Goal: Transaction & Acquisition: Purchase product/service

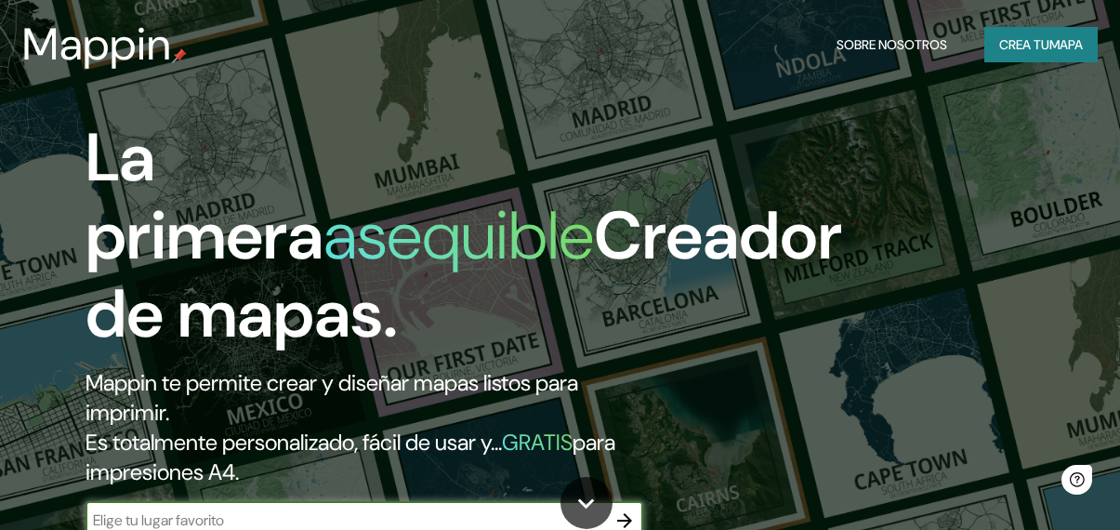
scroll to position [93, 0]
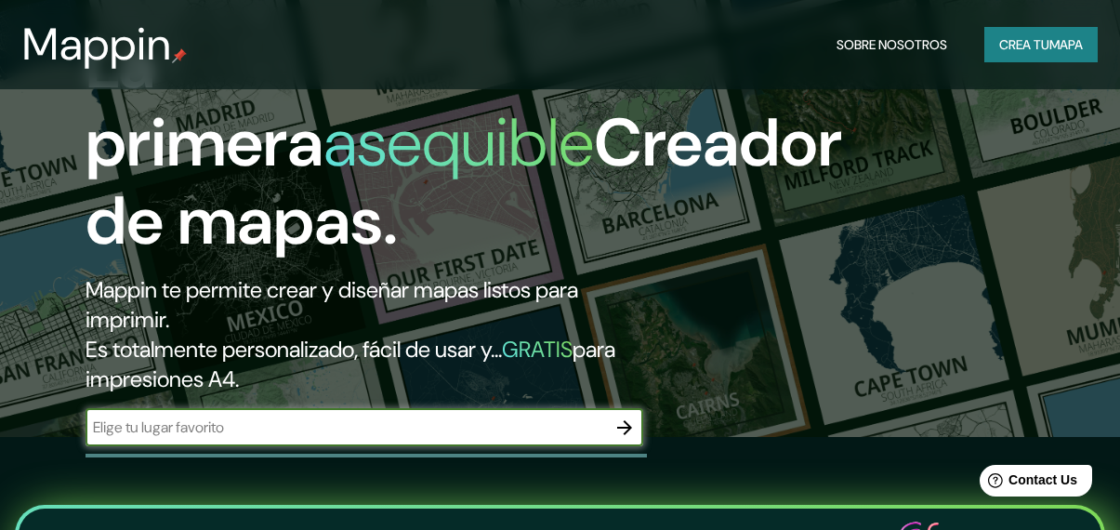
click at [427, 424] on input "text" at bounding box center [345, 426] width 520 height 21
type input "san [PERSON_NAME]"
click at [619, 423] on icon "button" at bounding box center [624, 427] width 22 height 22
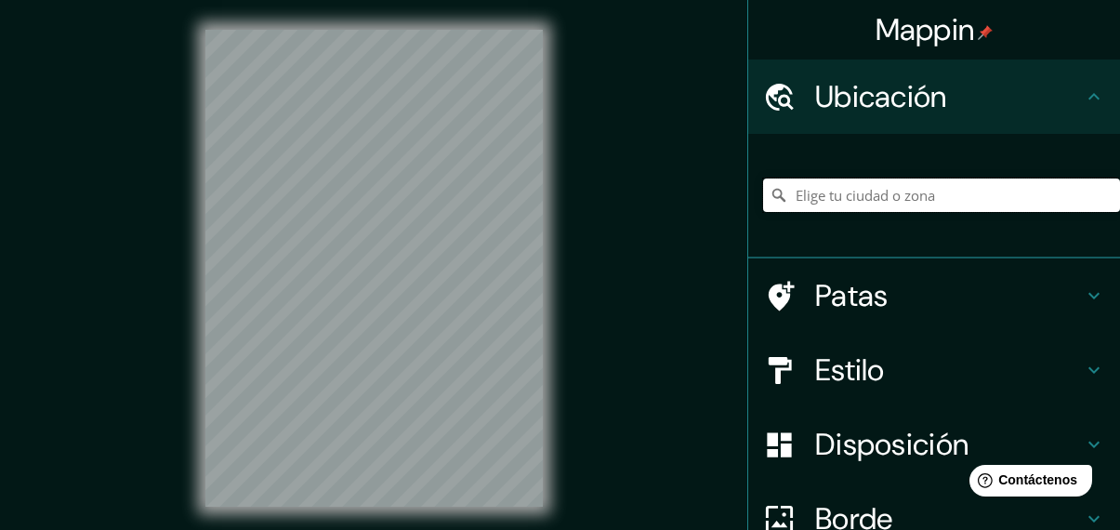
click at [865, 182] on input "Elige tu ciudad o zona" at bounding box center [941, 194] width 357 height 33
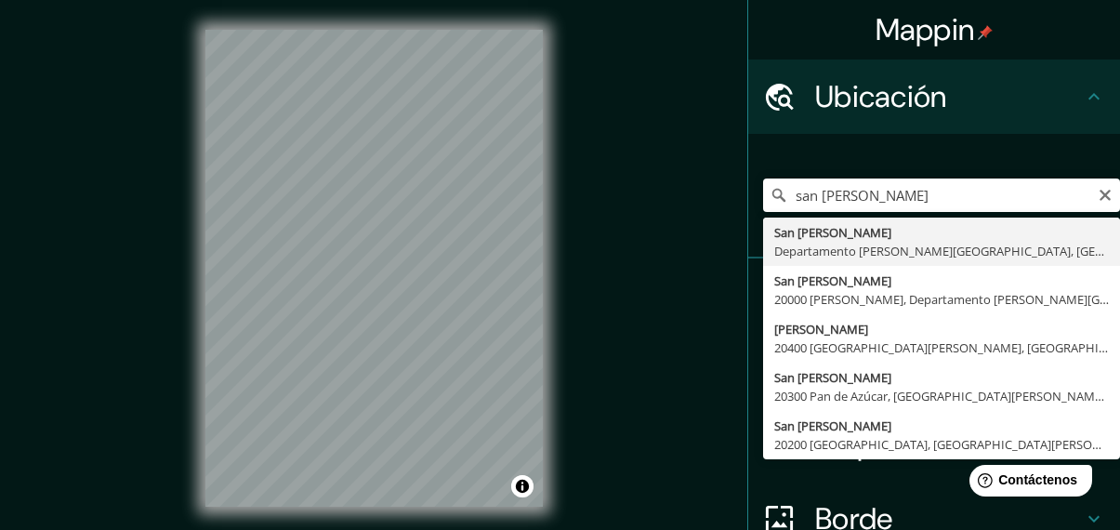
type input "[GEOGRAPHIC_DATA][PERSON_NAME], [GEOGRAPHIC_DATA][PERSON_NAME], [GEOGRAPHIC_DAT…"
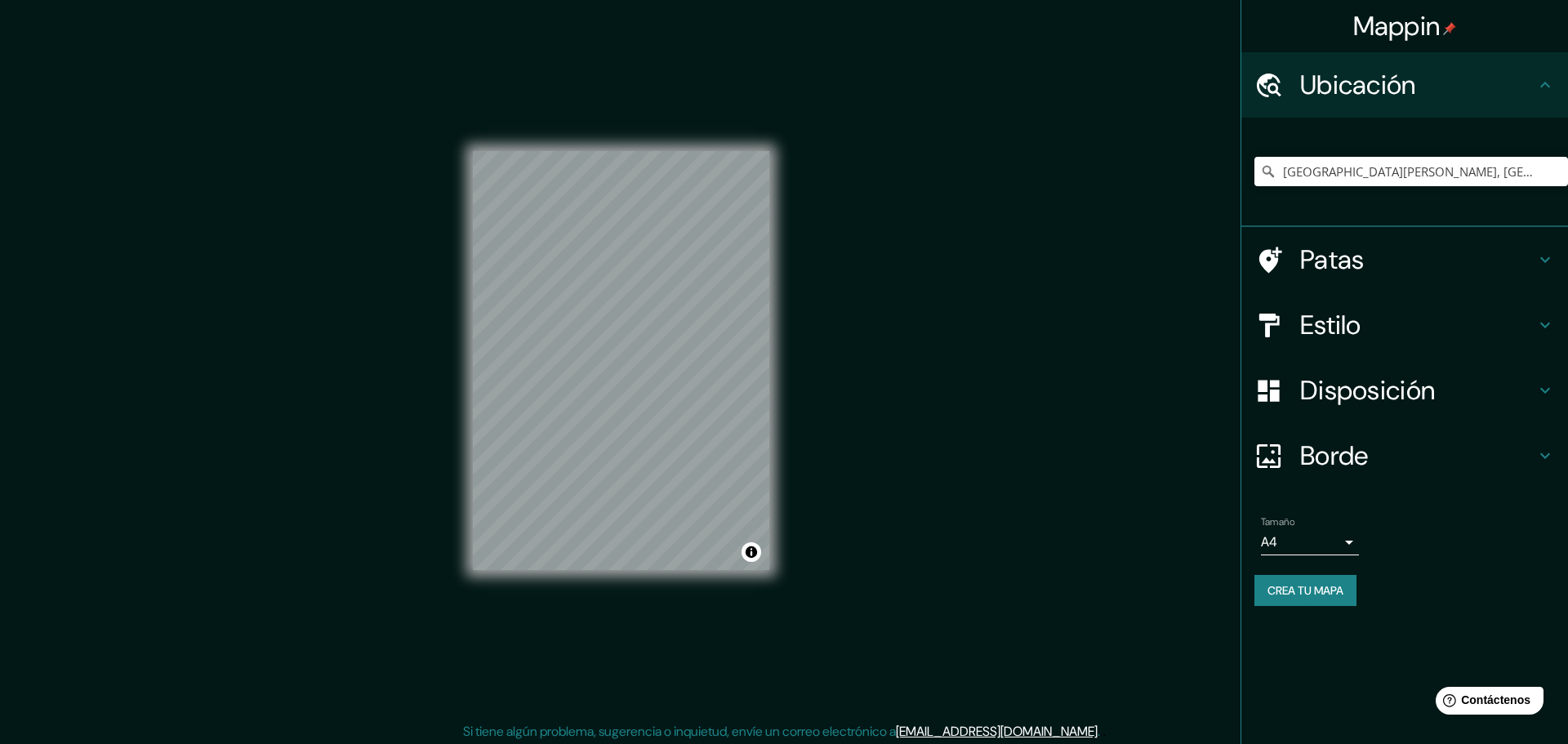
click at [984, 465] on body "Mappin Ubicación [GEOGRAPHIC_DATA][PERSON_NAME], [GEOGRAPHIC_DATA][PERSON_NAME]…" at bounding box center [784, 372] width 1568 height 744
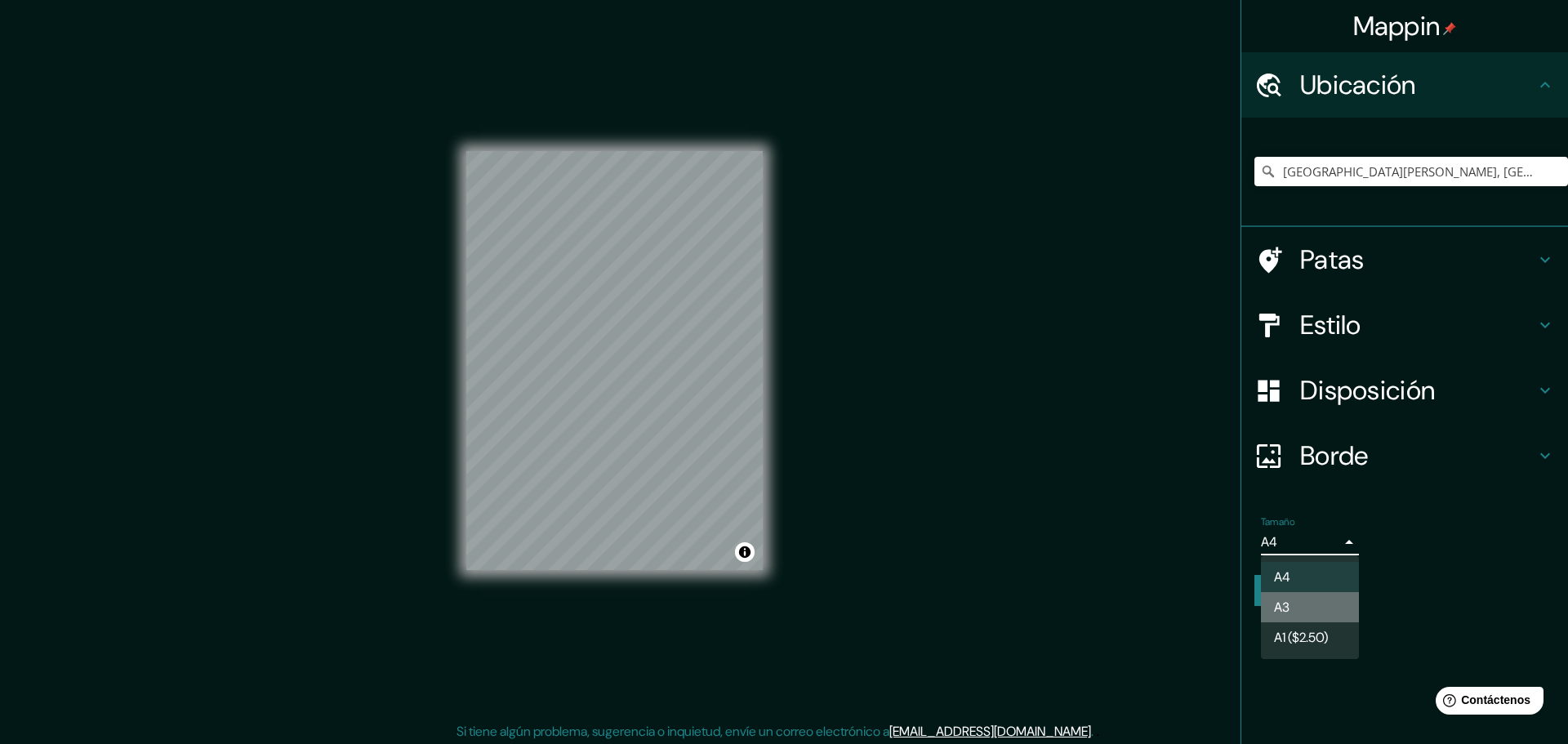
click at [984, 465] on li "A3" at bounding box center [1310, 607] width 98 height 30
type input "a4"
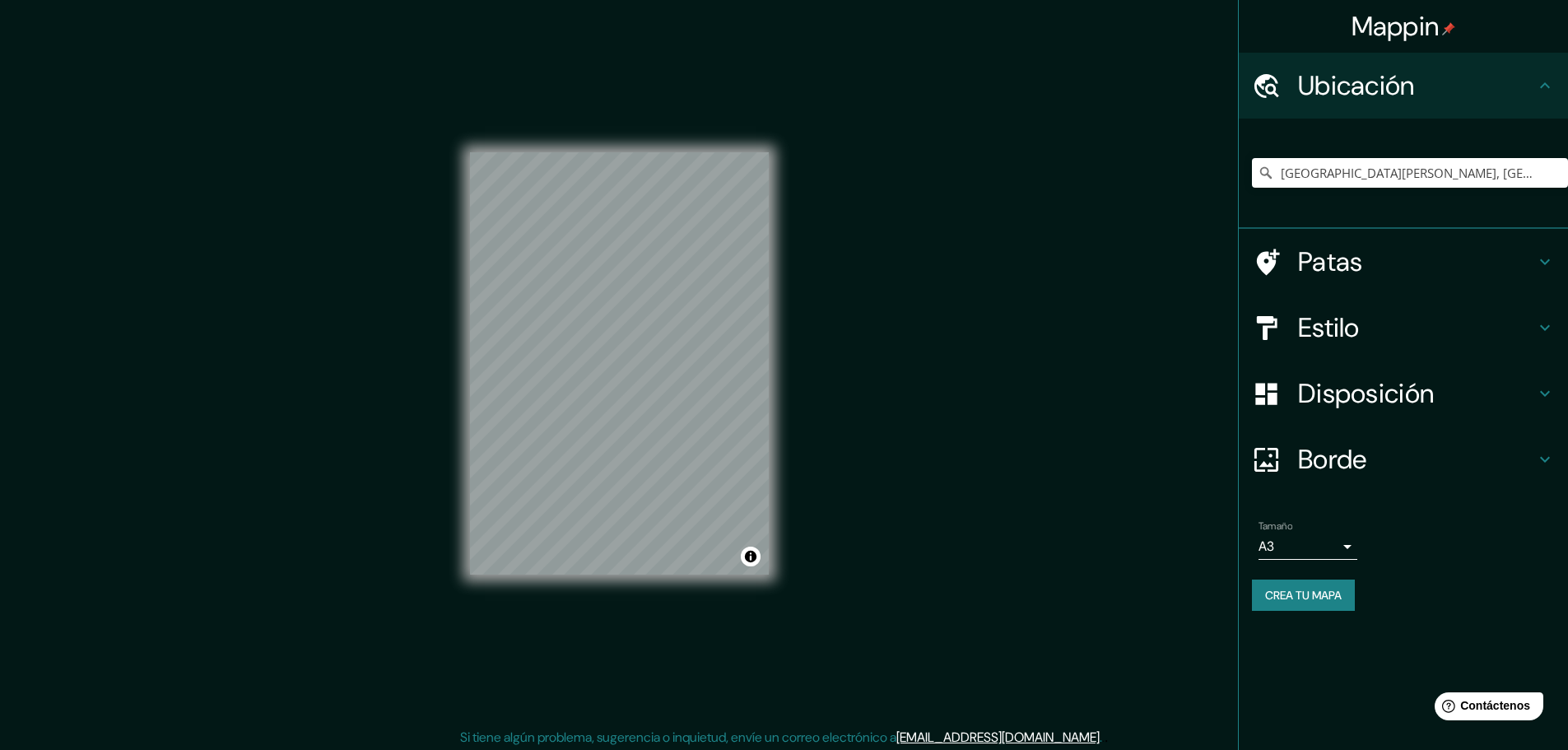
click at [991, 390] on font "Disposición" at bounding box center [1365, 393] width 136 height 35
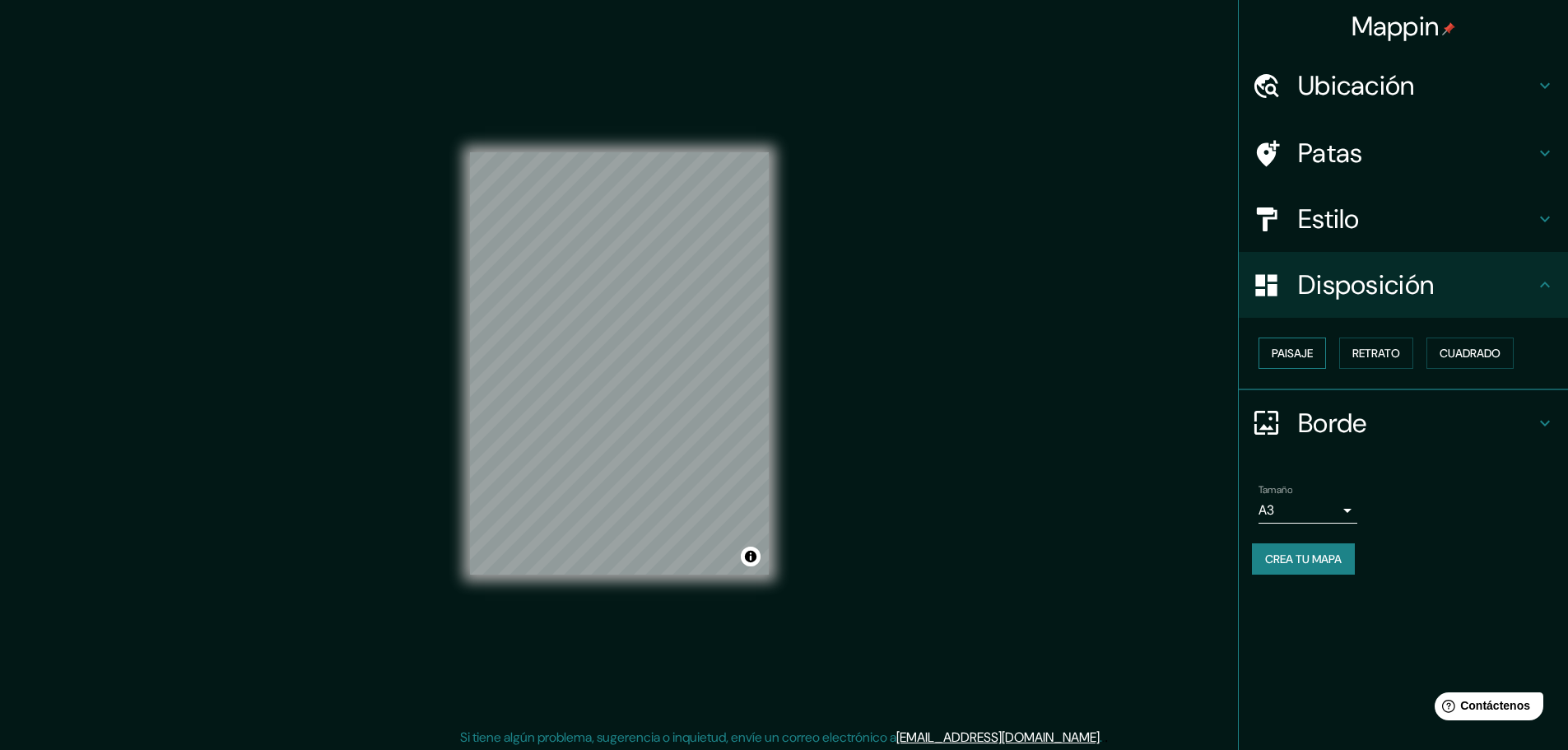
click at [991, 355] on font "Paisaje" at bounding box center [1292, 352] width 41 height 15
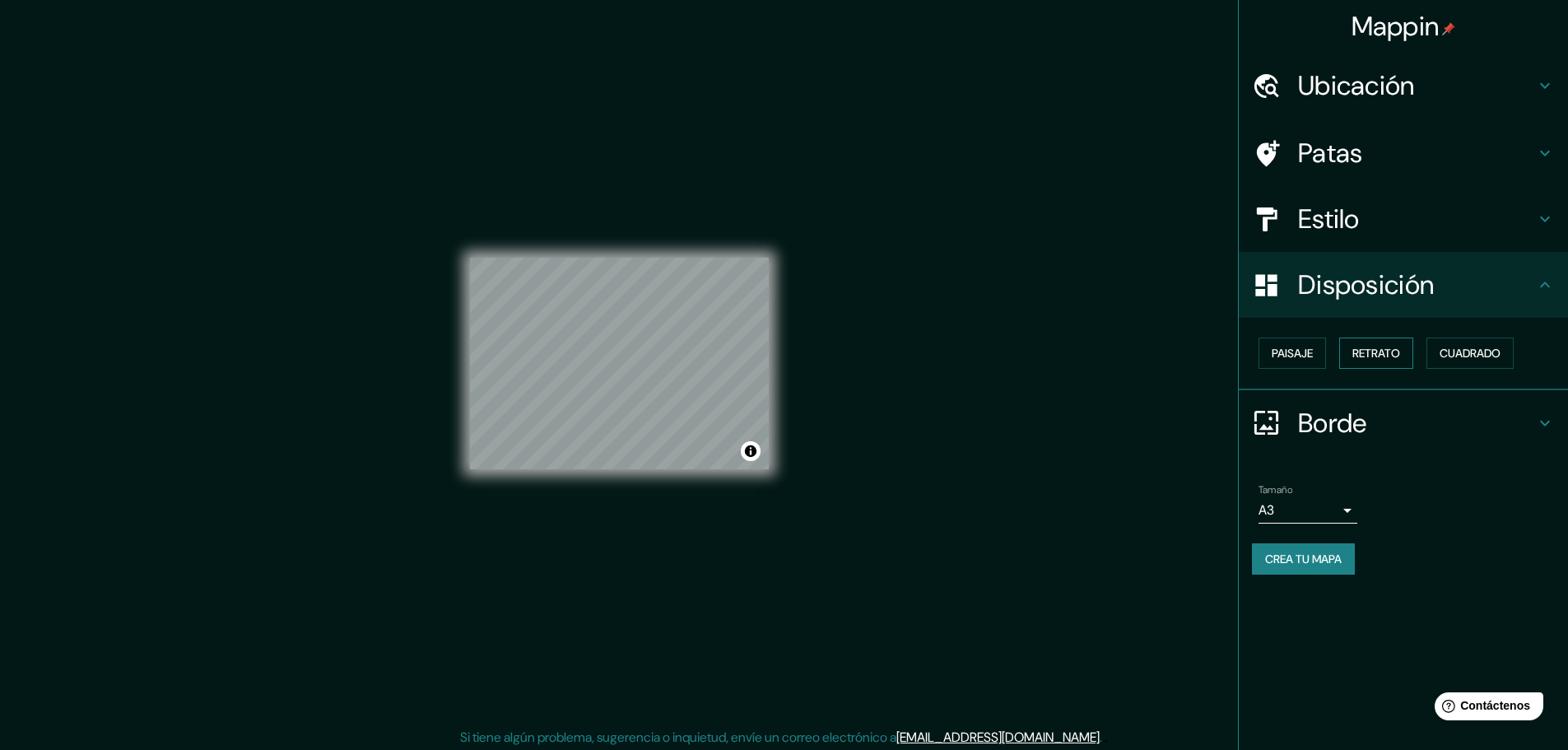
click at [991, 354] on font "Retrato" at bounding box center [1377, 352] width 48 height 15
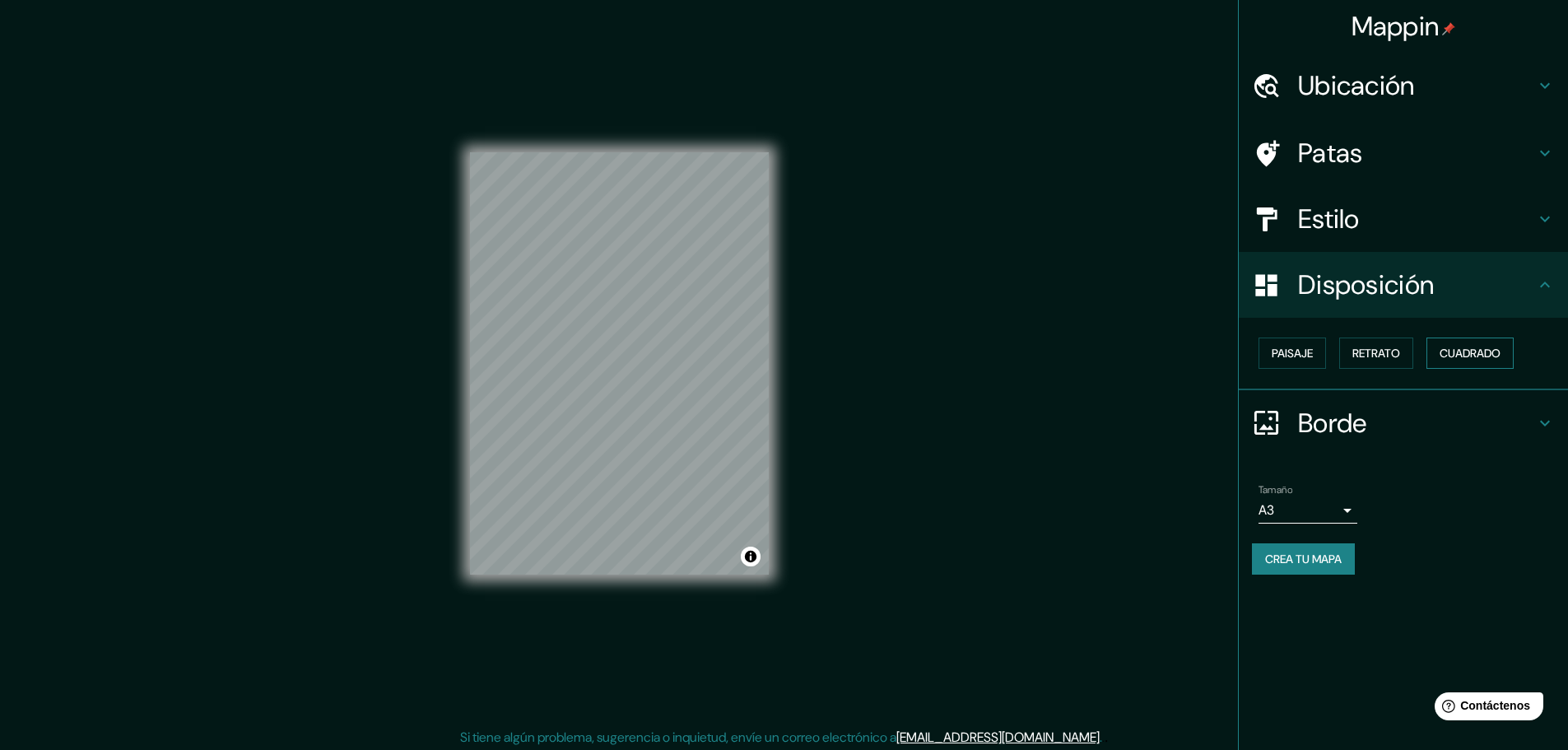
click at [991, 346] on font "Cuadrado" at bounding box center [1470, 352] width 61 height 15
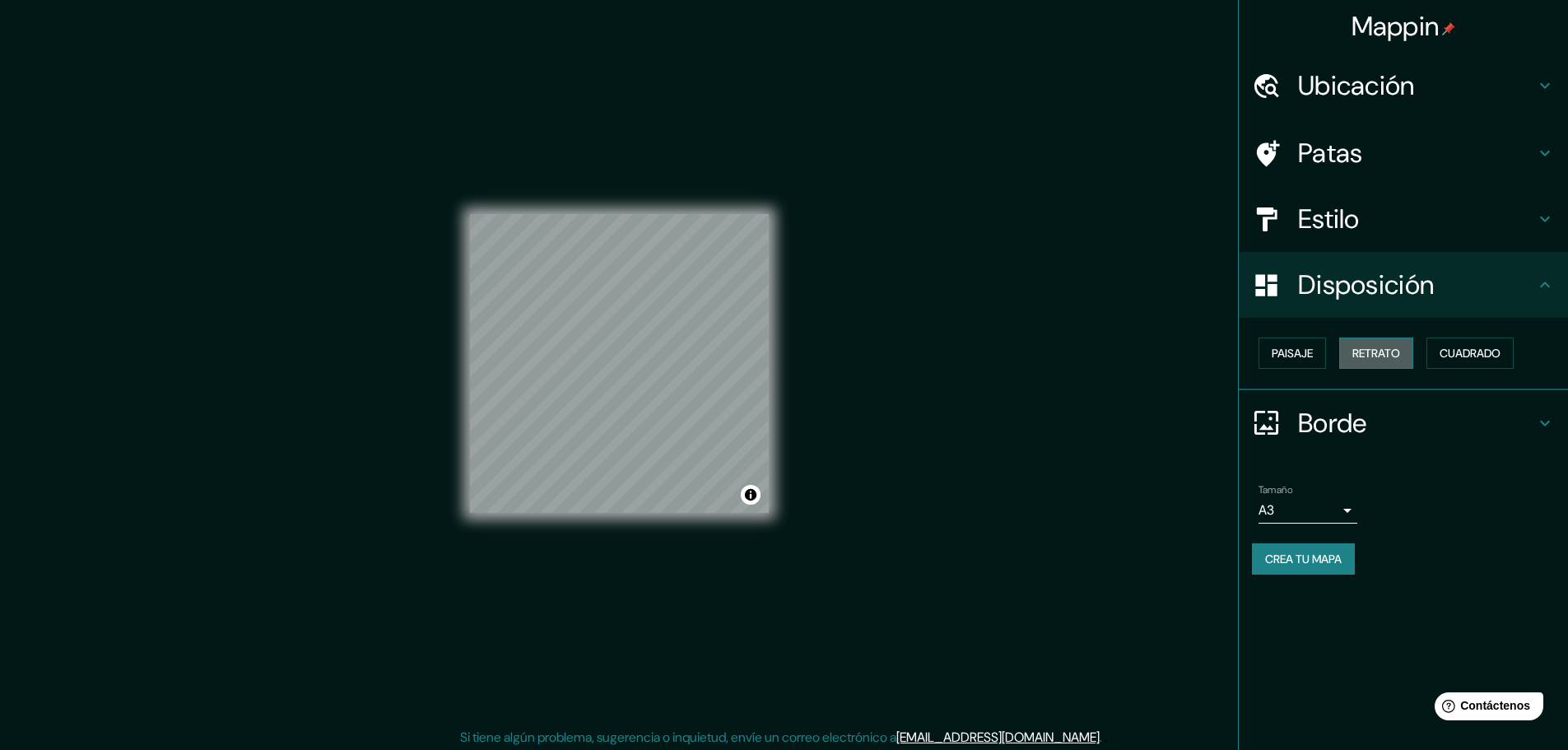
click at [991, 351] on font "Retrato" at bounding box center [1377, 352] width 48 height 15
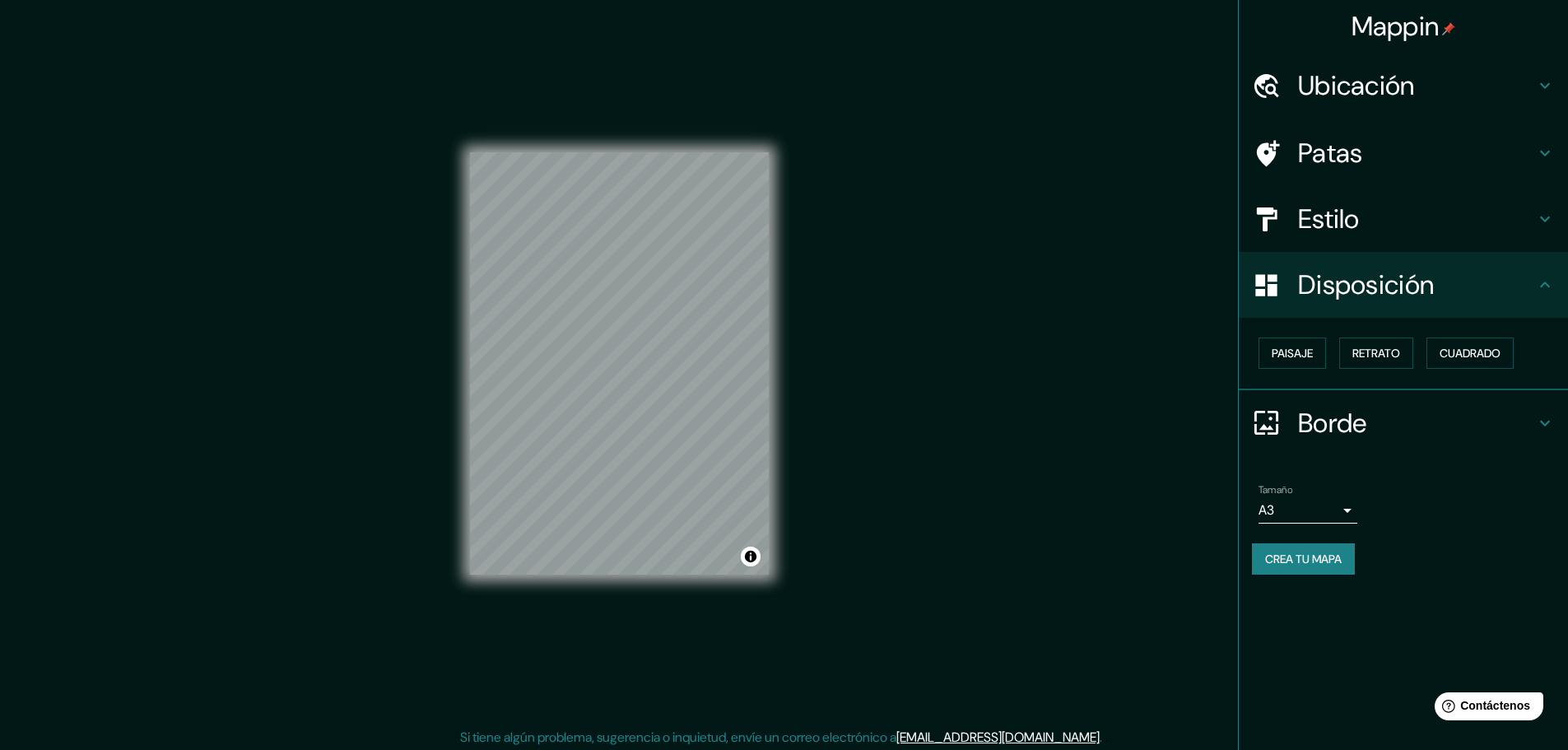
click at [991, 220] on h4 "Estilo" at bounding box center [1417, 219] width 237 height 33
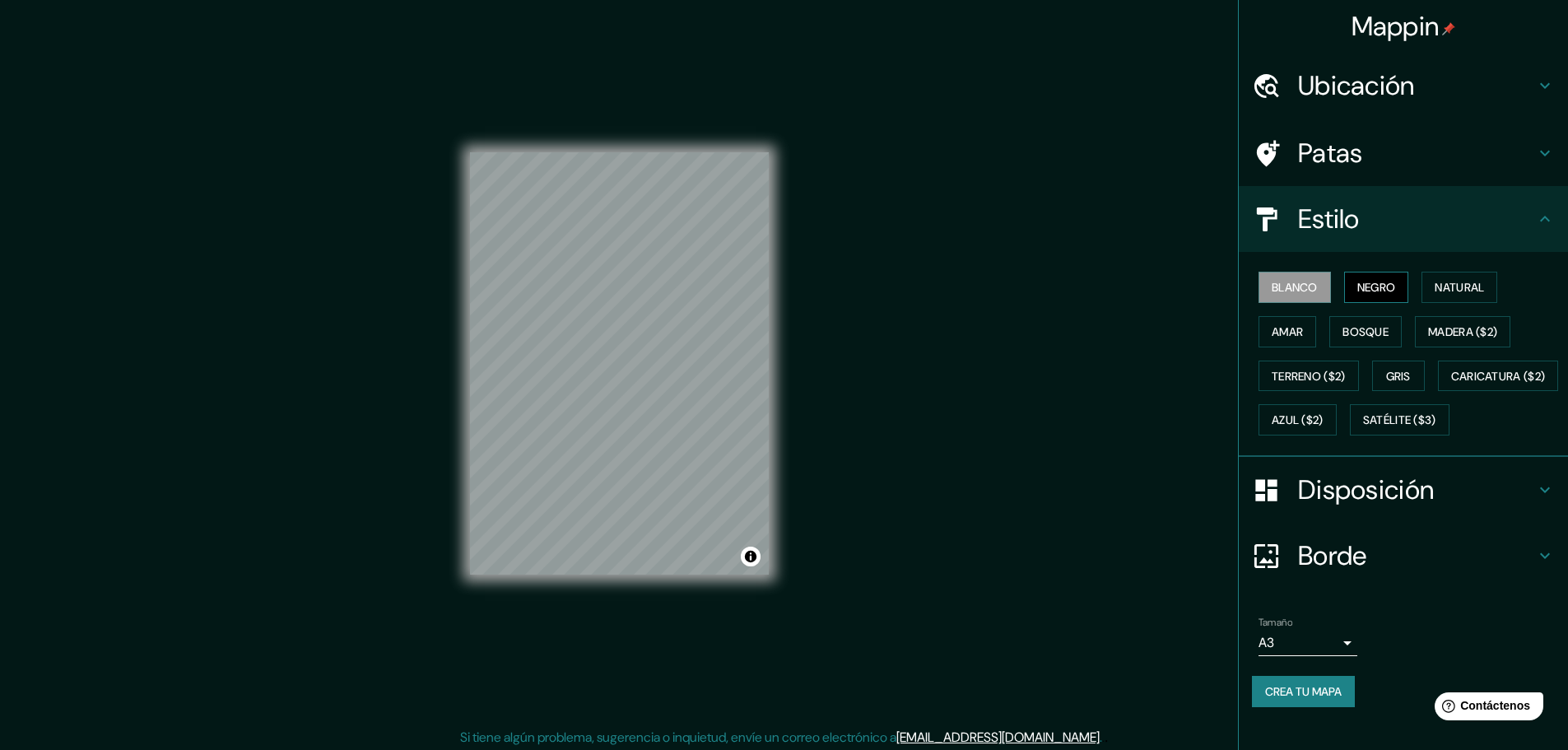
click at [991, 282] on font "Negro" at bounding box center [1377, 287] width 39 height 15
click at [991, 285] on button "Blanco" at bounding box center [1295, 287] width 73 height 31
click at [991, 279] on font "Natural" at bounding box center [1460, 287] width 50 height 21
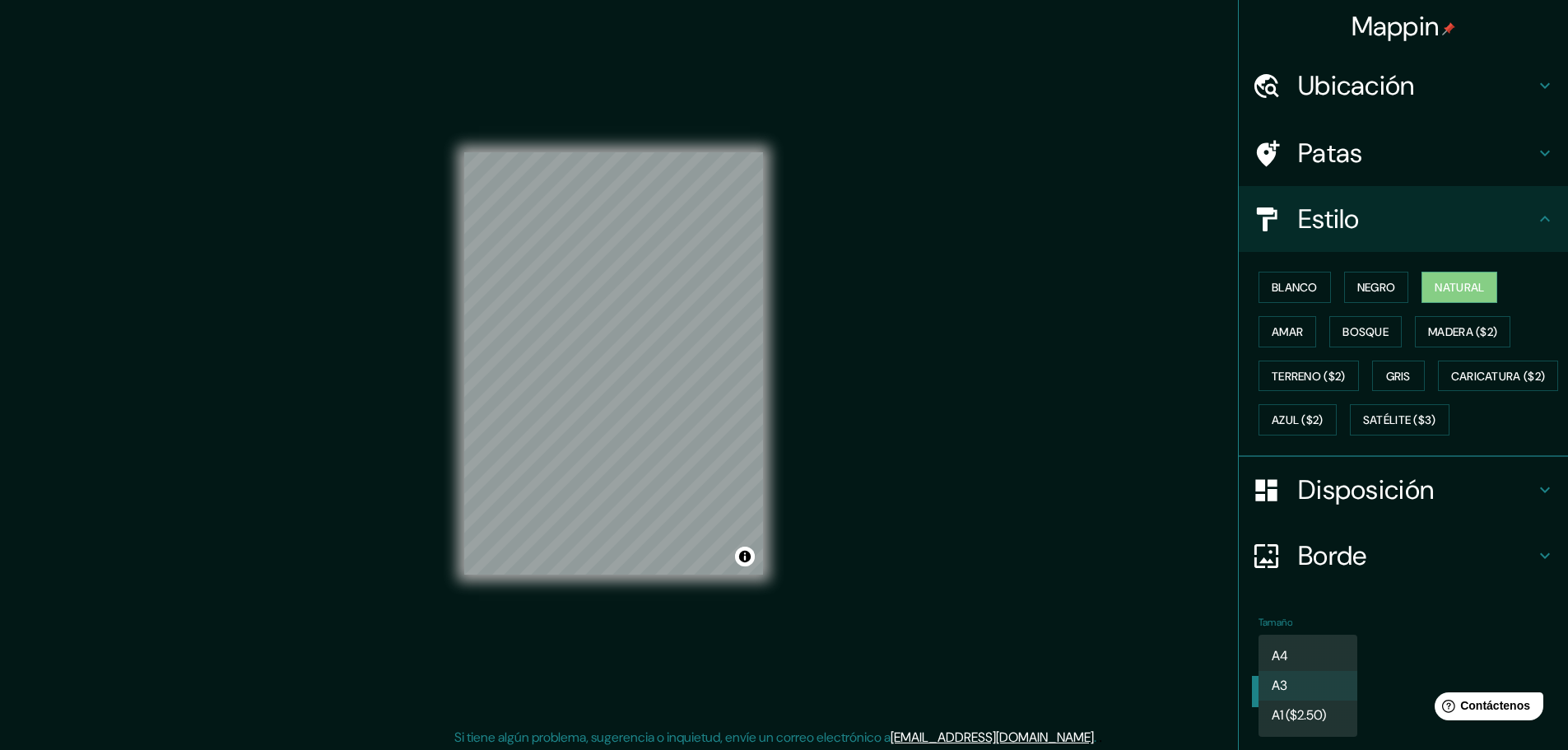
click at [991, 468] on body "Mappin Ubicación San Carlos, Departamento de Maldonado, Uruguay Patas Estilo Bl…" at bounding box center [784, 375] width 1568 height 750
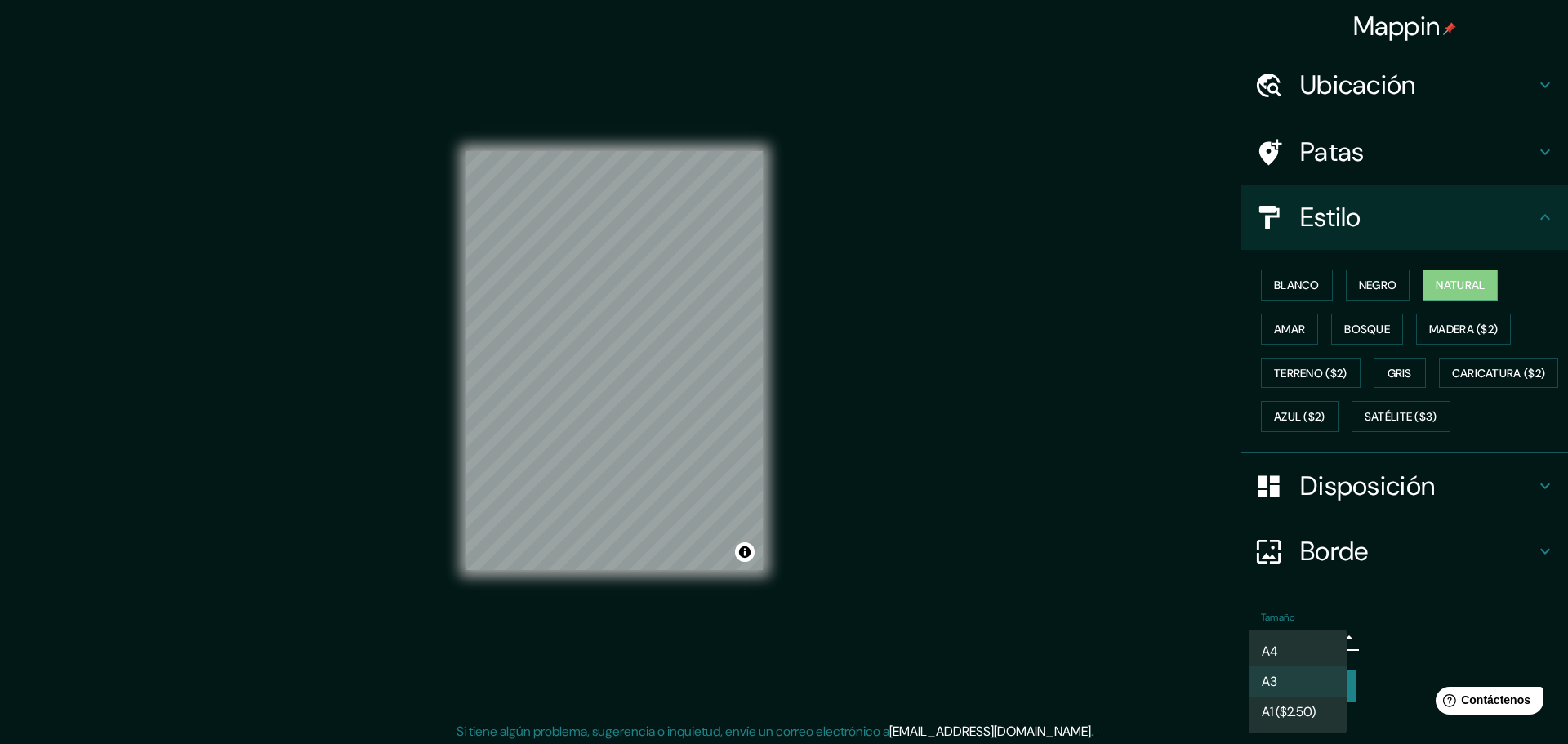
click at [984, 465] on div at bounding box center [784, 372] width 1568 height 744
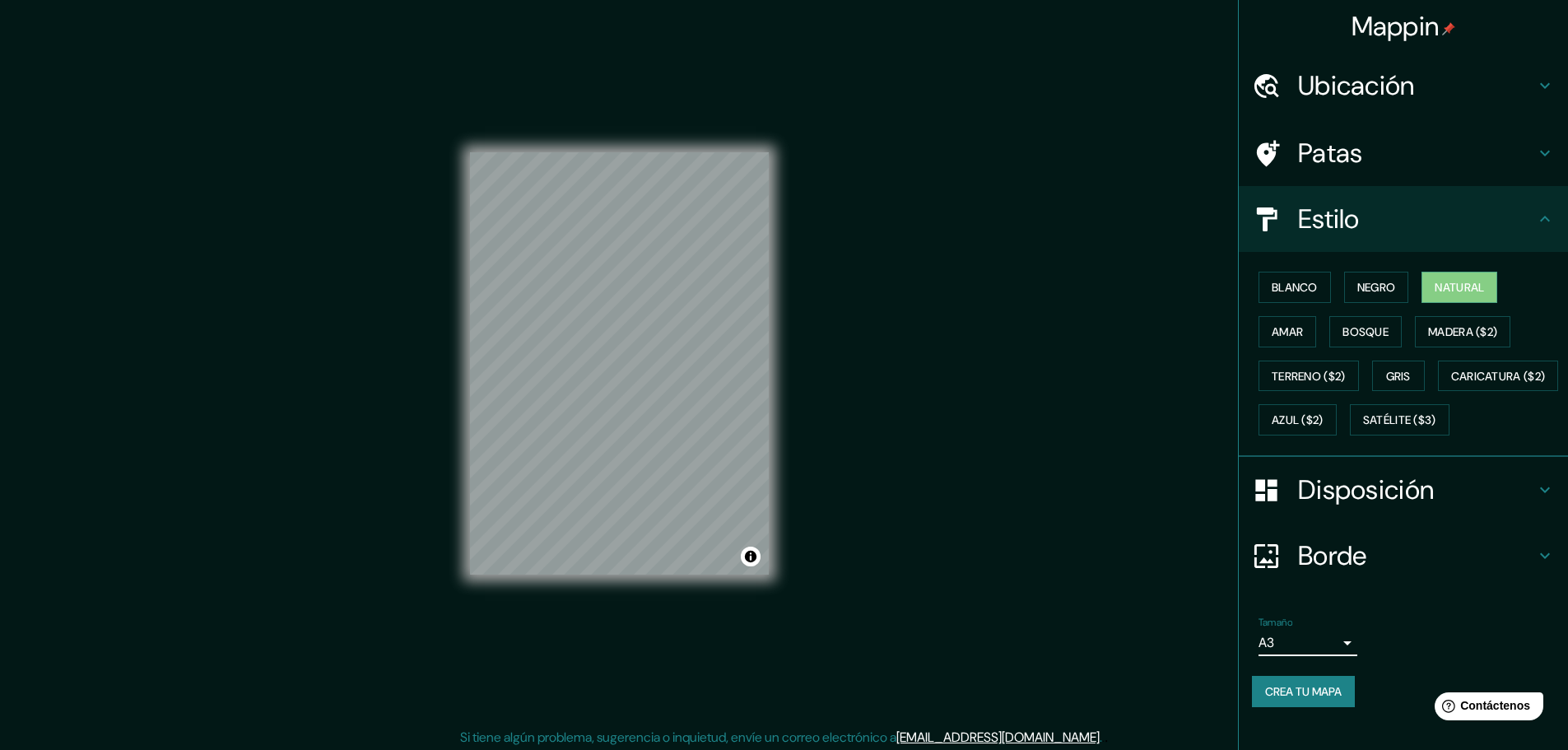
click at [991, 468] on font "Crea tu mapa" at bounding box center [1303, 691] width 76 height 15
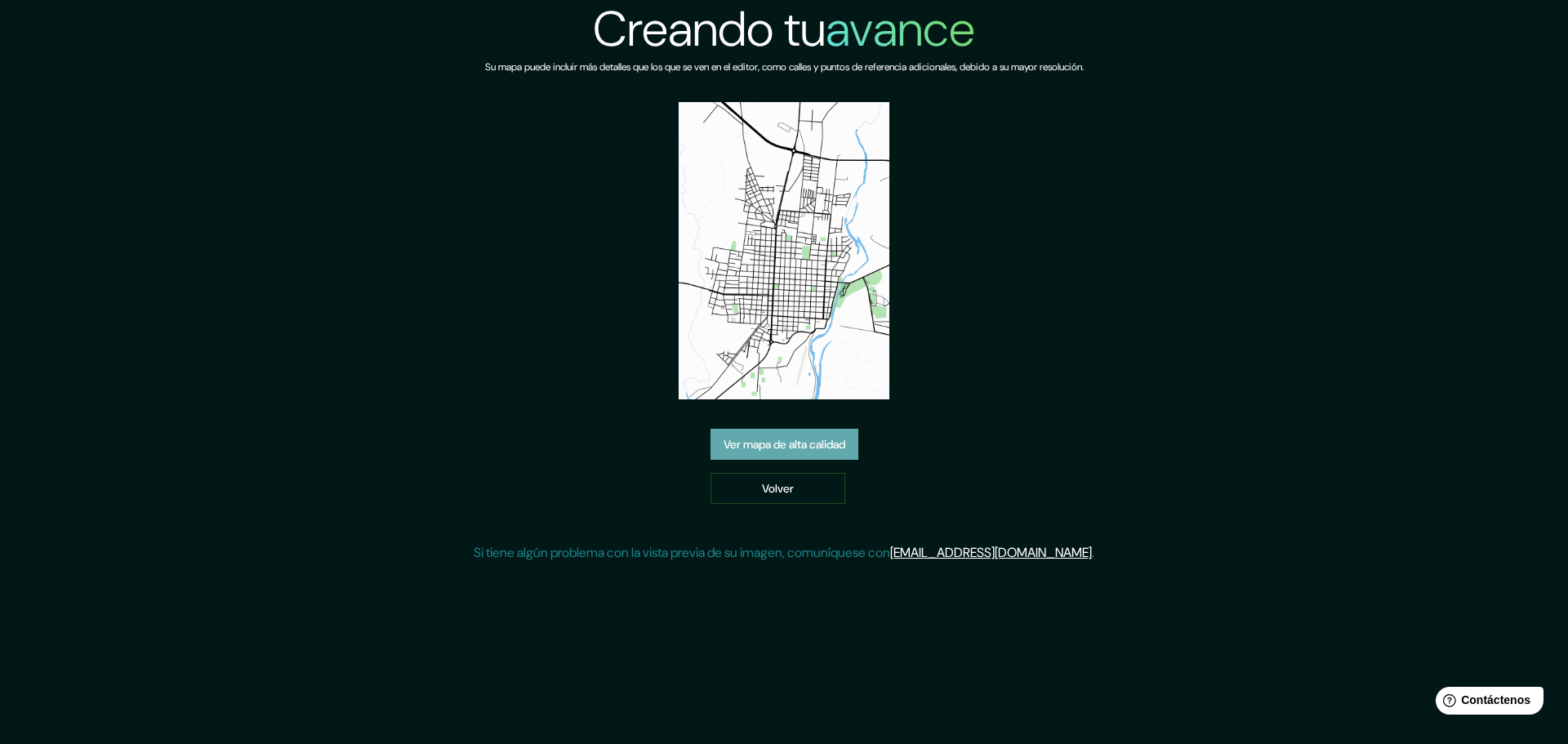
click at [793, 440] on font "Ver mapa de alta calidad" at bounding box center [784, 444] width 121 height 15
